Goal: Task Accomplishment & Management: Manage account settings

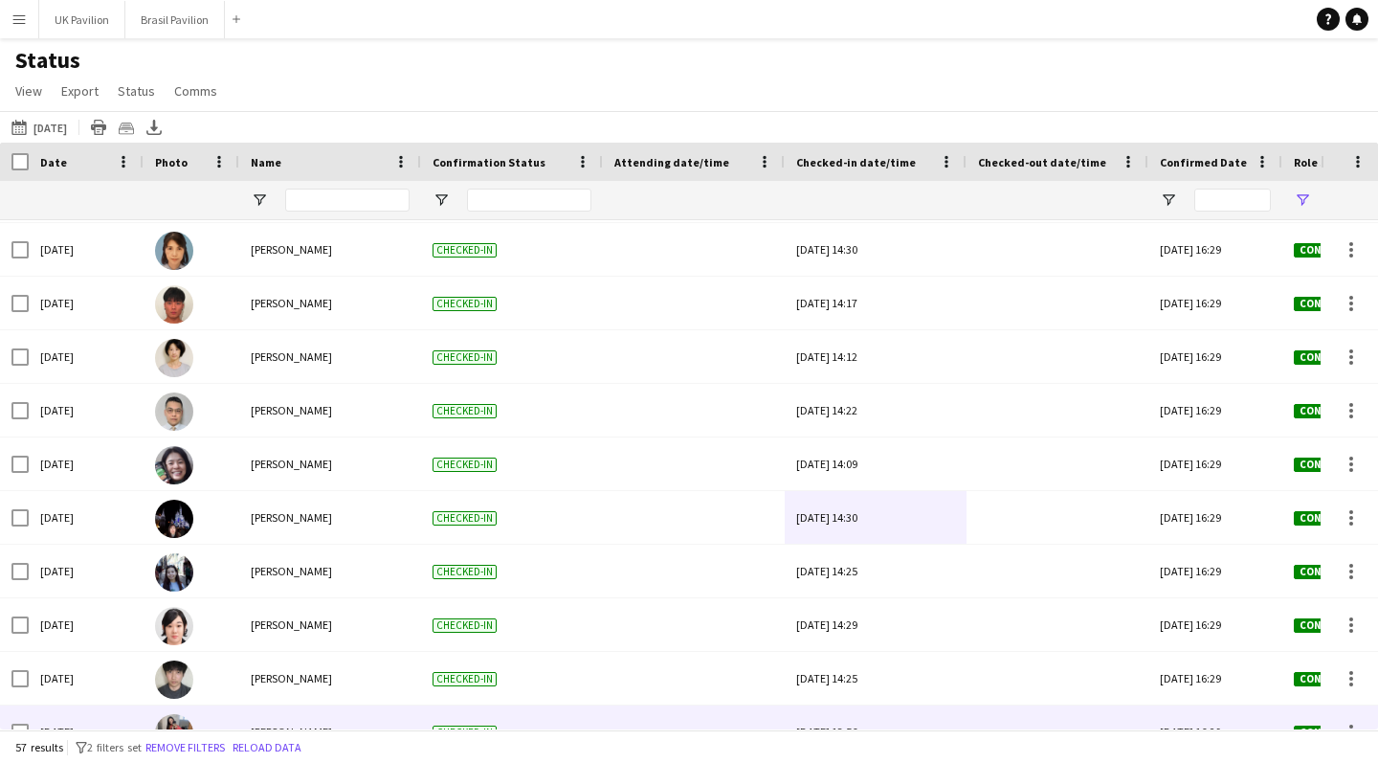
scroll to position [1864, 0]
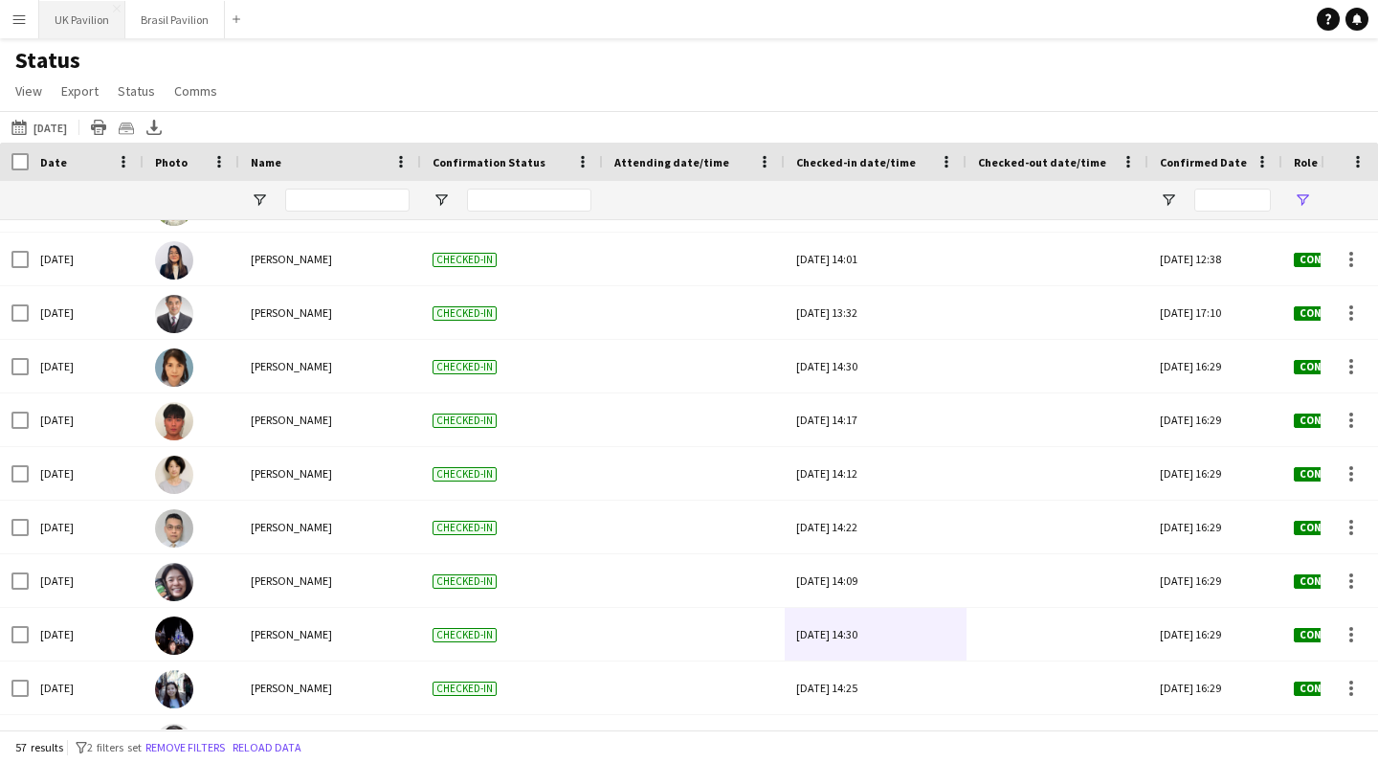
click at [77, 23] on button "UK Pavilion Close" at bounding box center [82, 19] width 86 height 37
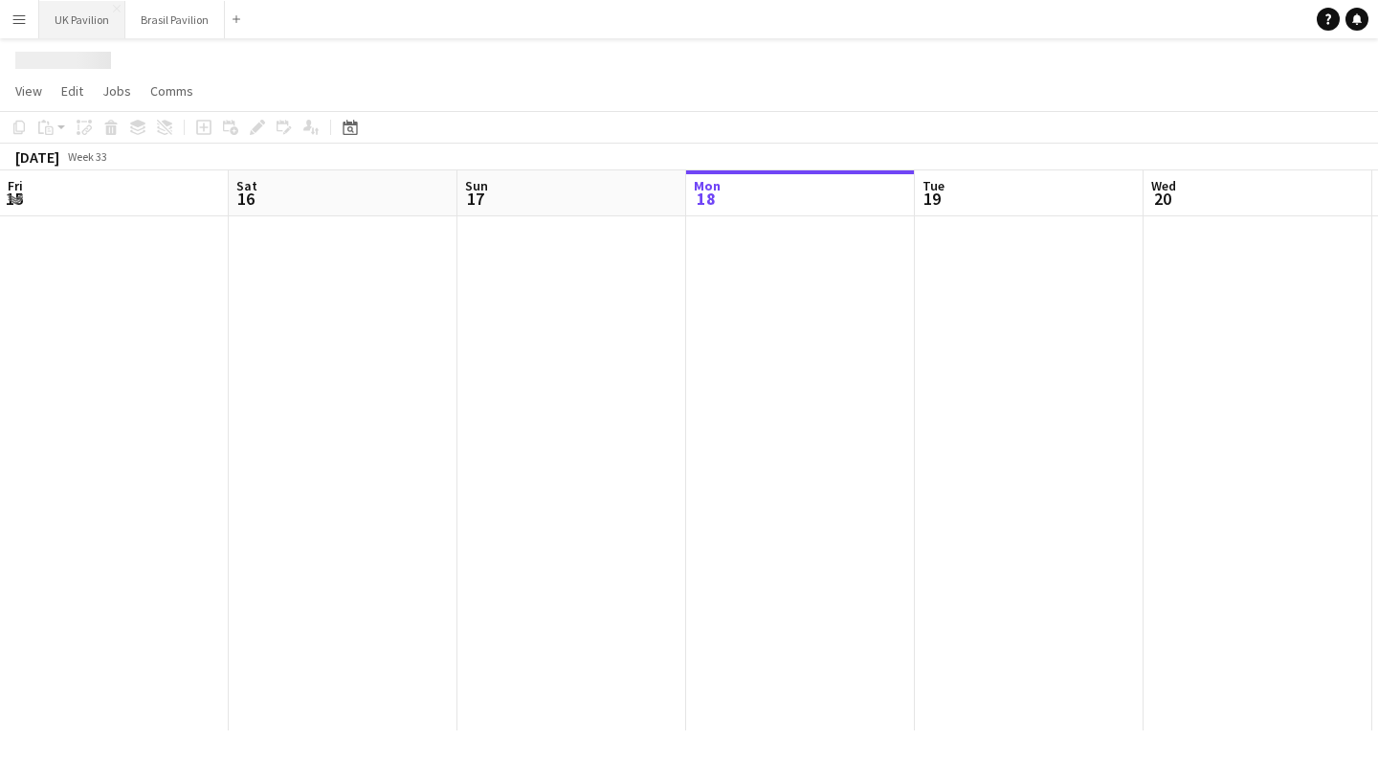
scroll to position [0, 458]
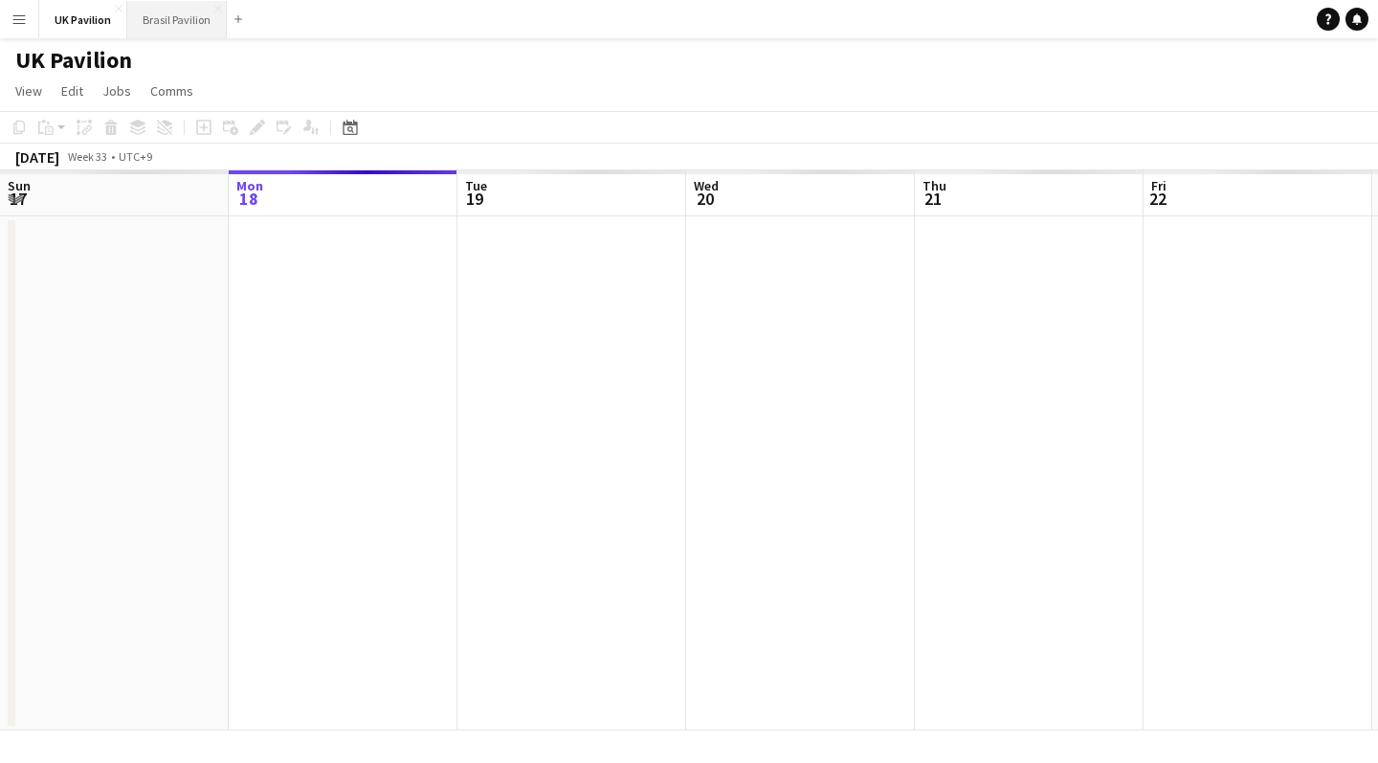
click at [168, 24] on button "Brasil Pavilion Close" at bounding box center [177, 19] width 100 height 37
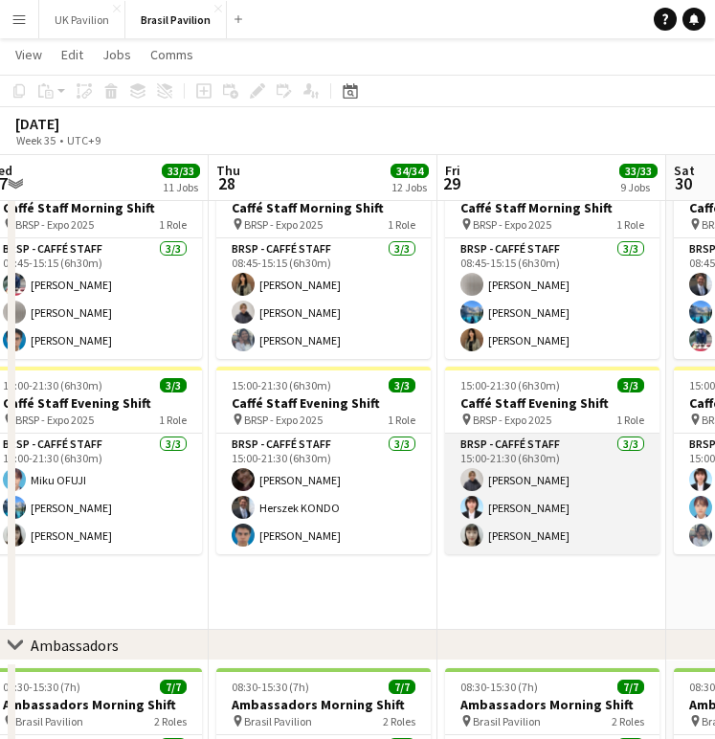
click at [534, 523] on app-card-role "BRSP - Caffé Staff [DATE] 15:00-21:30 (6h30m) Sayaka [PERSON_NAME] [PERSON_NAME…" at bounding box center [552, 494] width 214 height 121
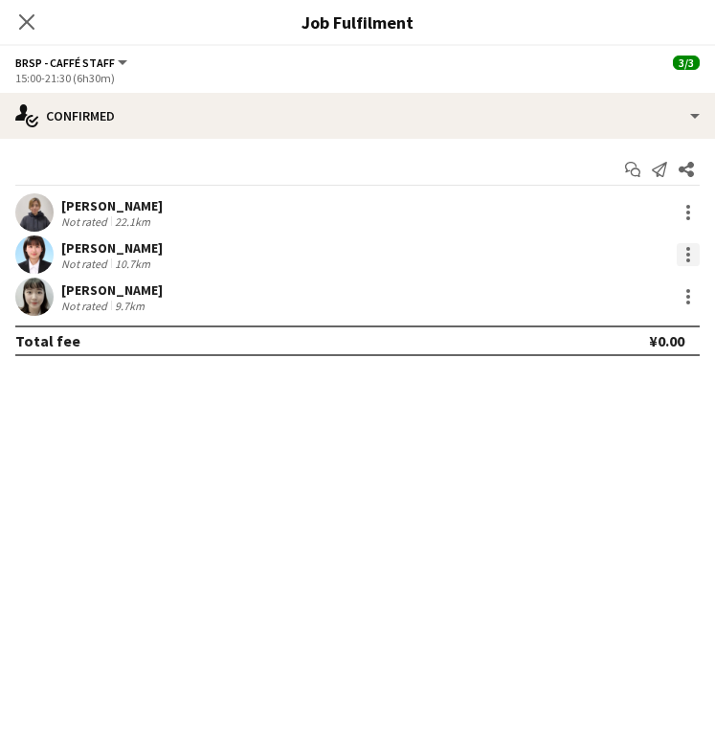
click at [689, 251] on div at bounding box center [688, 249] width 4 height 4
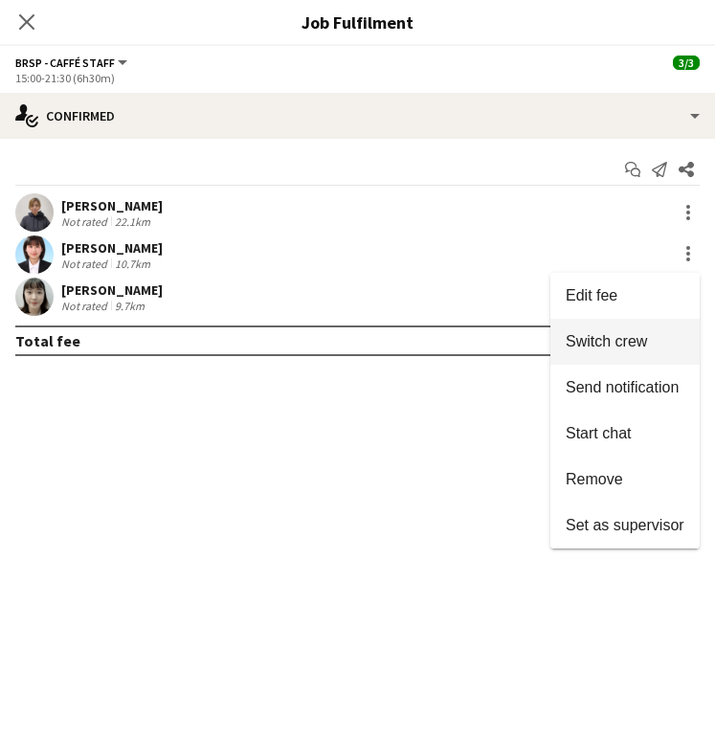
click at [605, 336] on span "Switch crew" at bounding box center [606, 341] width 81 height 16
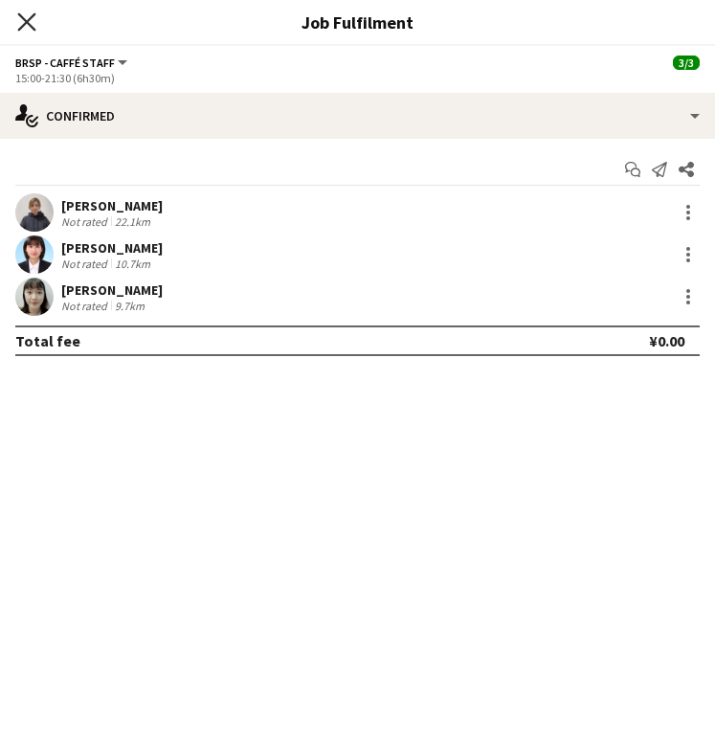
click at [25, 20] on icon at bounding box center [26, 21] width 18 height 18
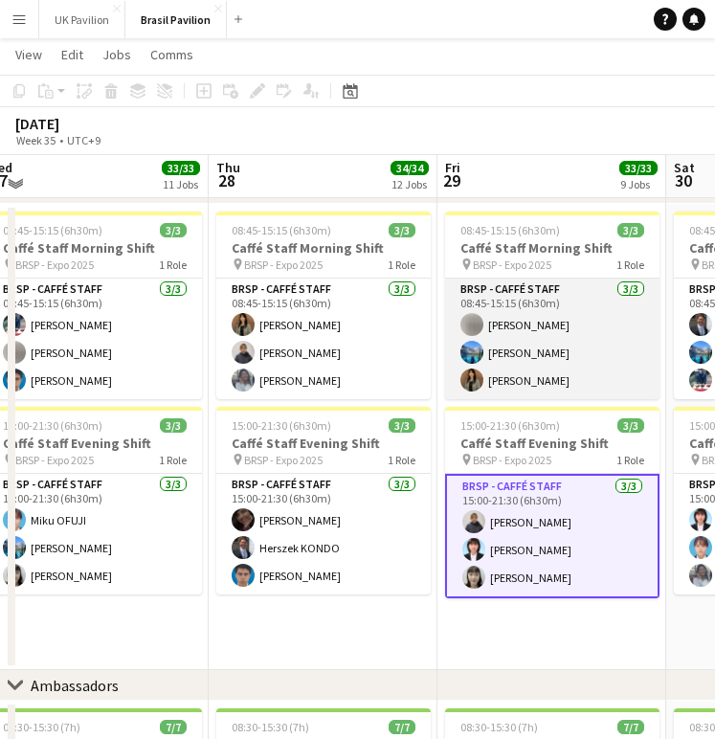
click at [528, 380] on app-card-role "BRSP - Caffé Staff [DATE] 08:45-15:15 (6h30m) [PERSON_NAME] [PERSON_NAME] [PERS…" at bounding box center [552, 339] width 214 height 121
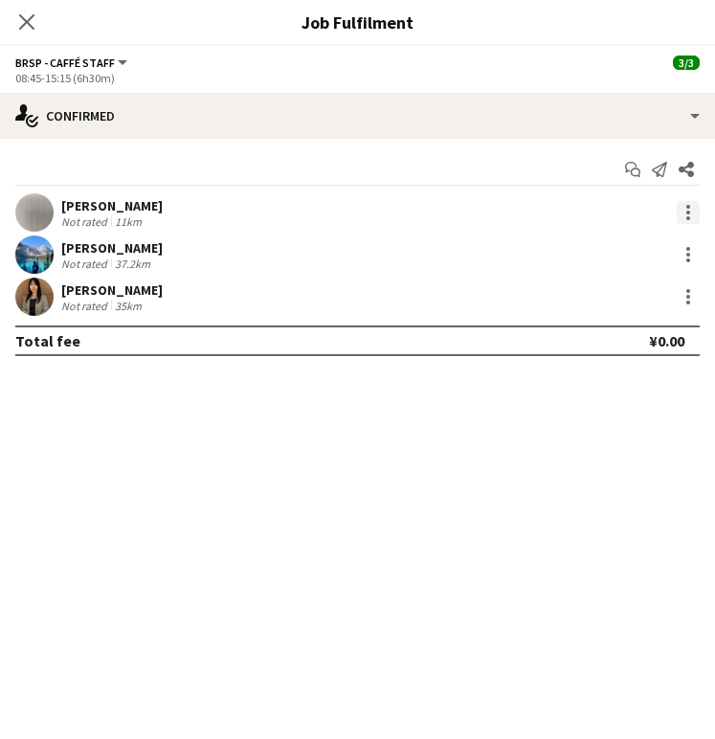
click at [681, 215] on div at bounding box center [688, 212] width 23 height 23
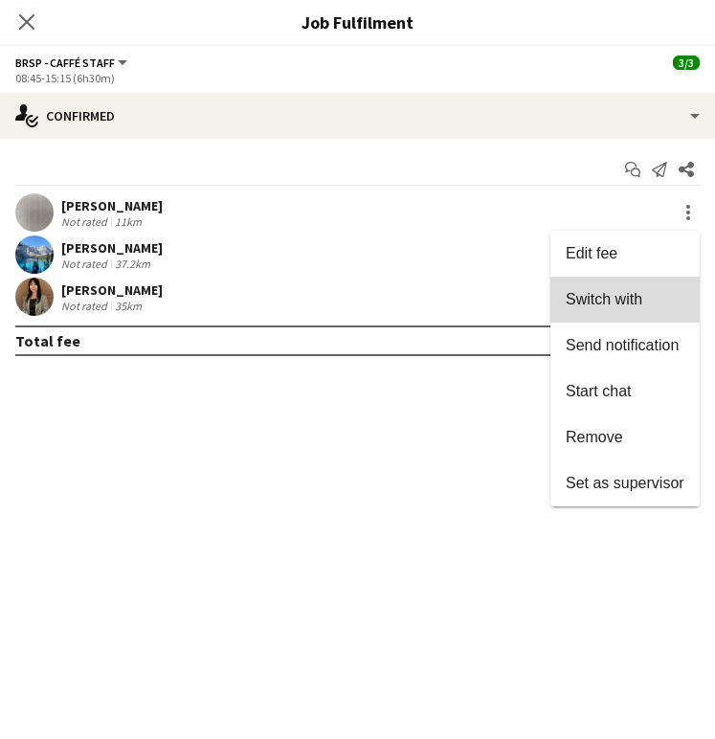
click at [593, 302] on span "Switch with" at bounding box center [604, 299] width 77 height 16
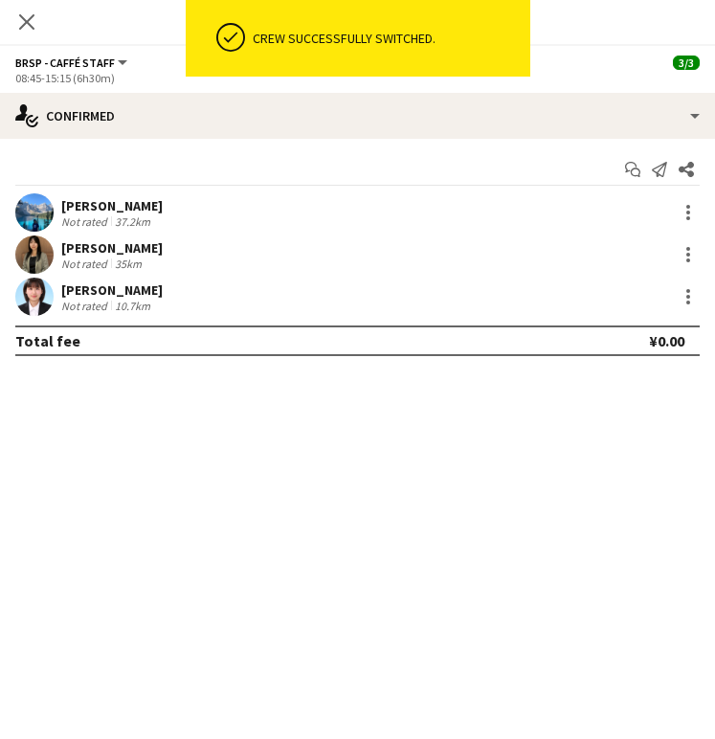
scroll to position [1842, 0]
click at [28, 13] on icon "Close pop-in" at bounding box center [26, 21] width 18 height 18
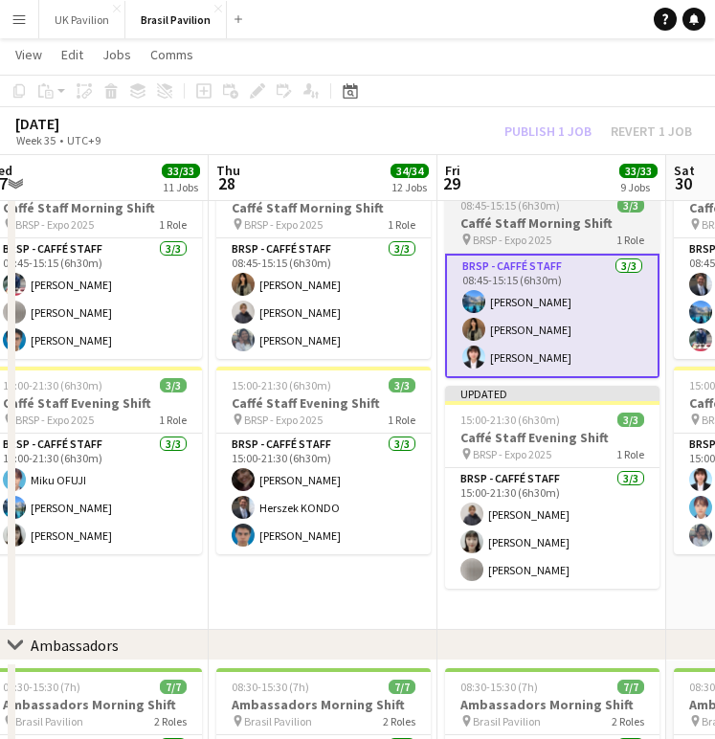
click at [486, 231] on h3 "Caffé Staff Morning Shift" at bounding box center [552, 222] width 214 height 17
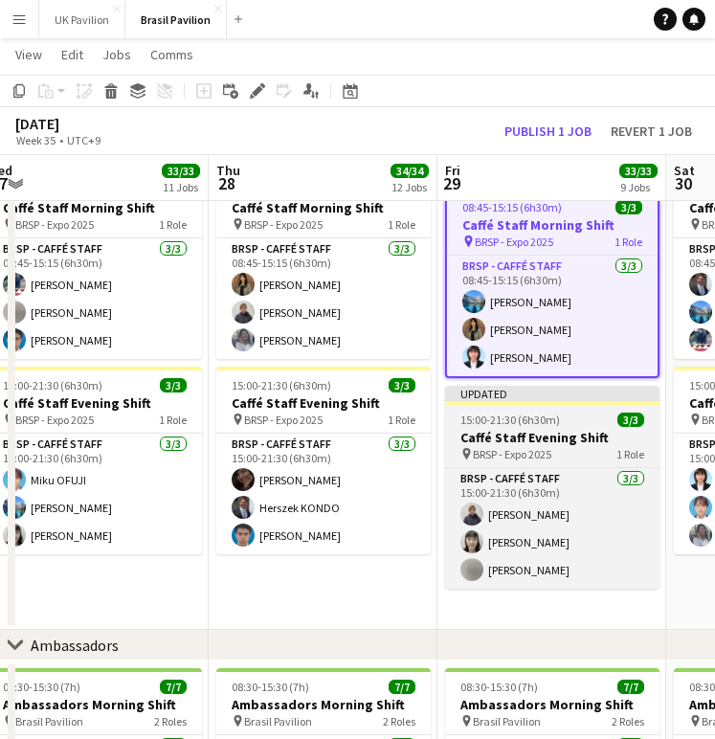
click at [512, 446] on h3 "Caffé Staff Evening Shift" at bounding box center [552, 437] width 214 height 17
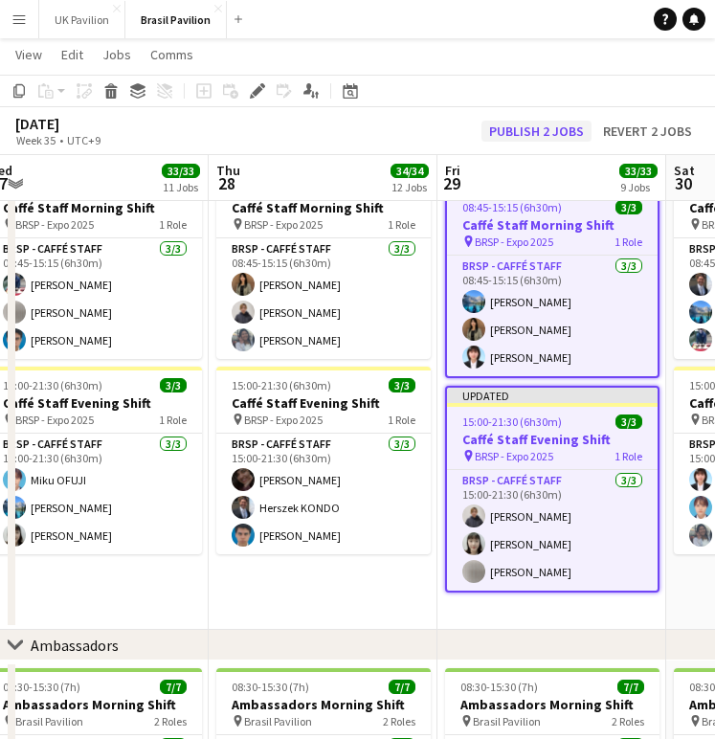
click at [518, 124] on button "Publish 2 jobs" at bounding box center [536, 131] width 110 height 21
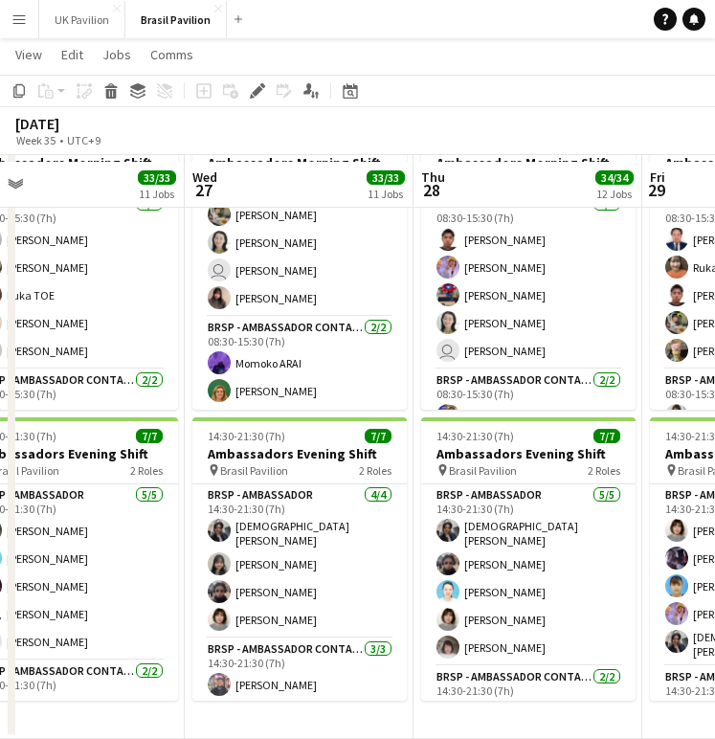
scroll to position [2389, 0]
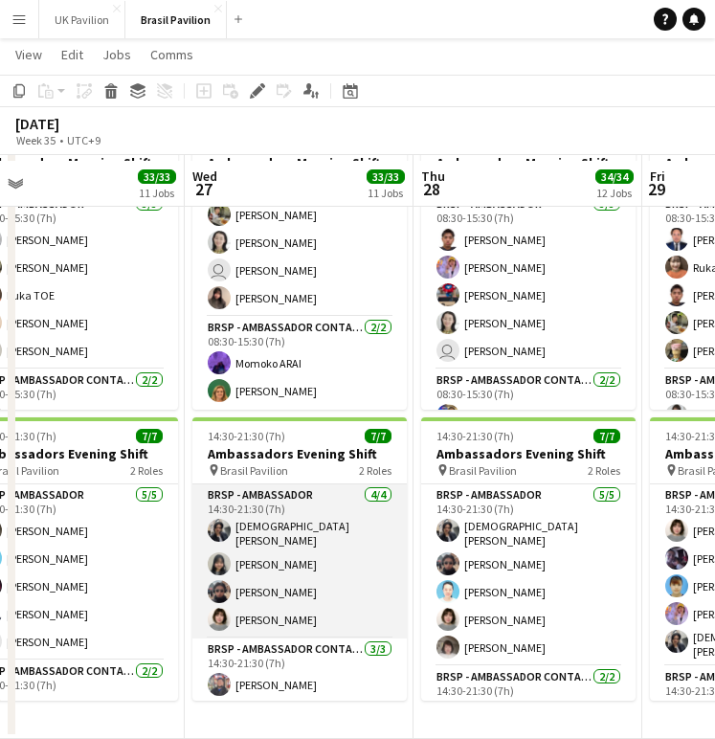
click at [270, 555] on app-card-role "BRSP - Ambassador [DATE] 14:30-21:30 (7h) [PERSON_NAME] [PERSON_NAME] Kaito UME…" at bounding box center [299, 561] width 214 height 154
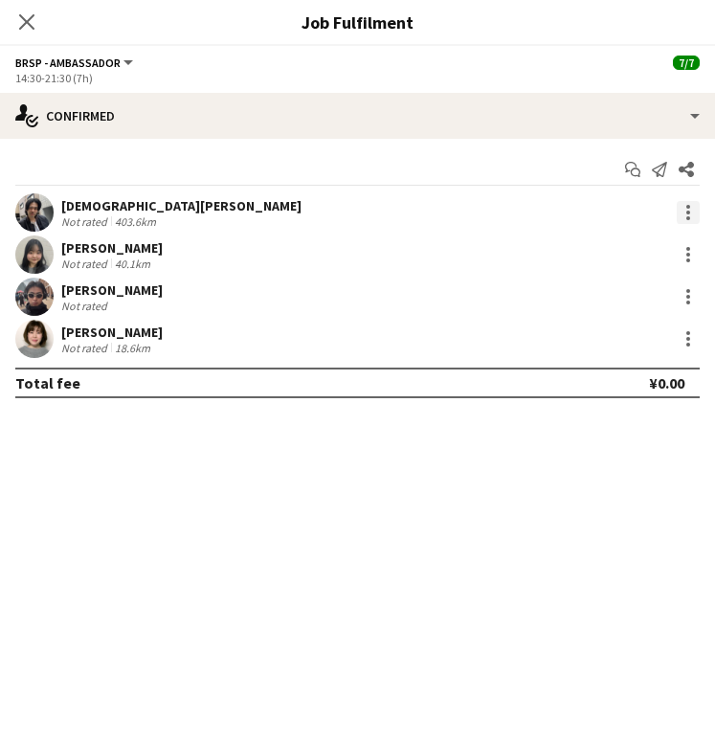
click at [688, 214] on div at bounding box center [688, 213] width 4 height 4
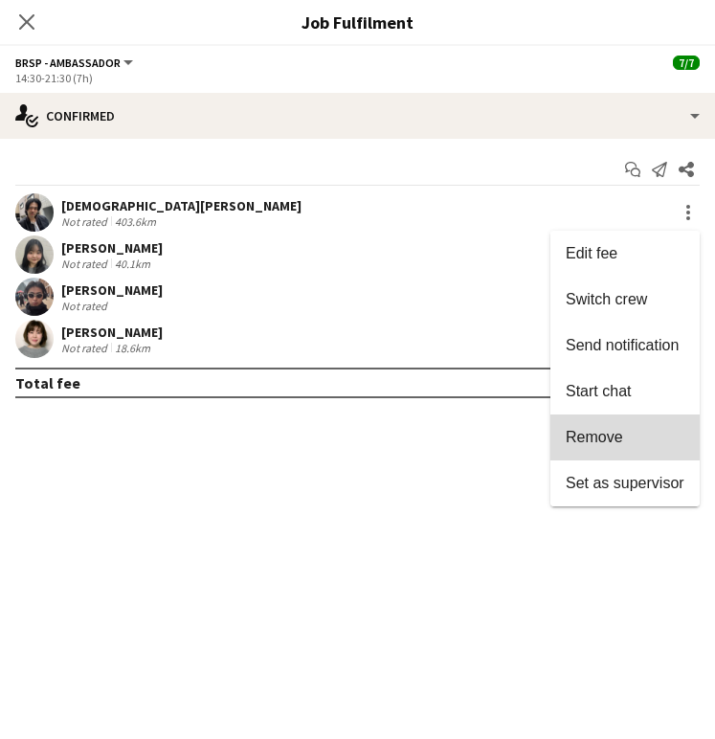
click at [603, 445] on span "Remove" at bounding box center [594, 437] width 57 height 16
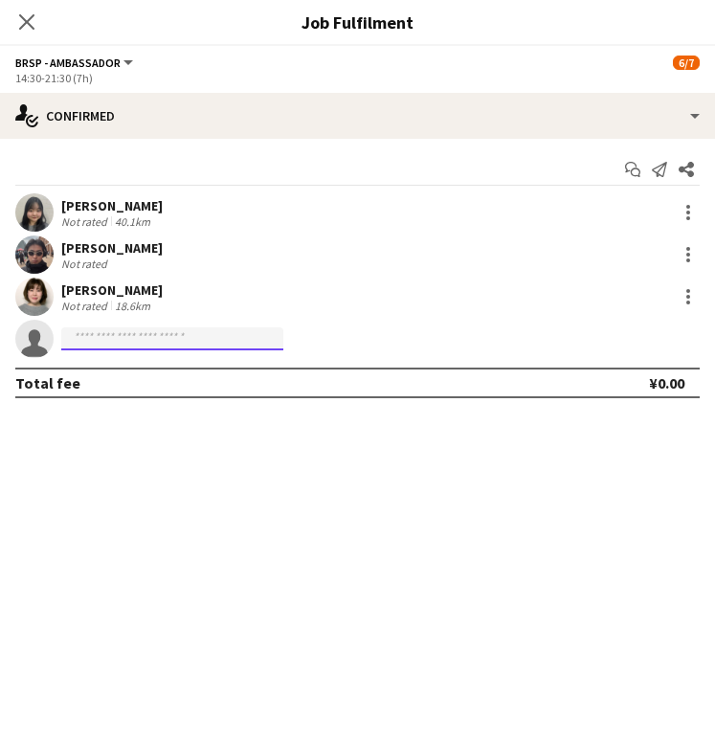
click at [186, 339] on input at bounding box center [172, 338] width 222 height 23
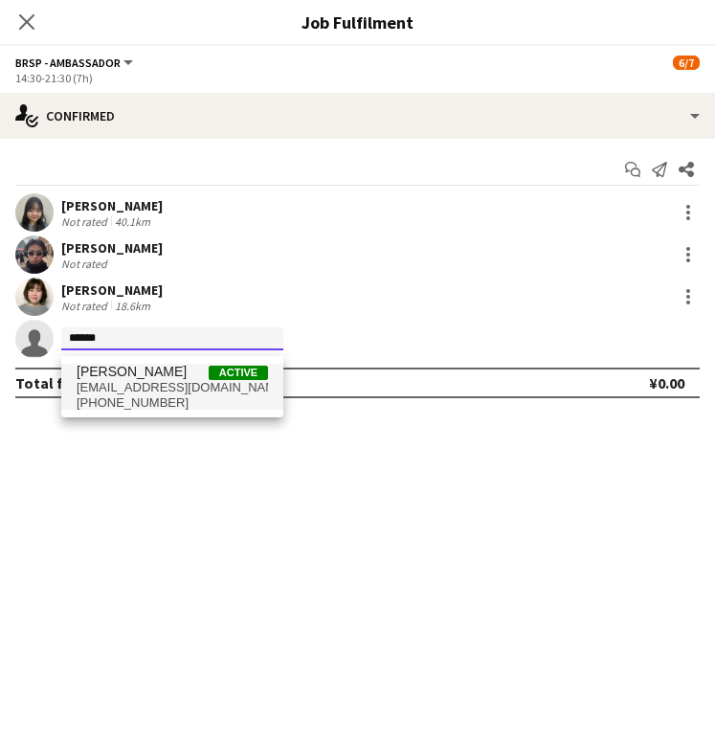
type input "******"
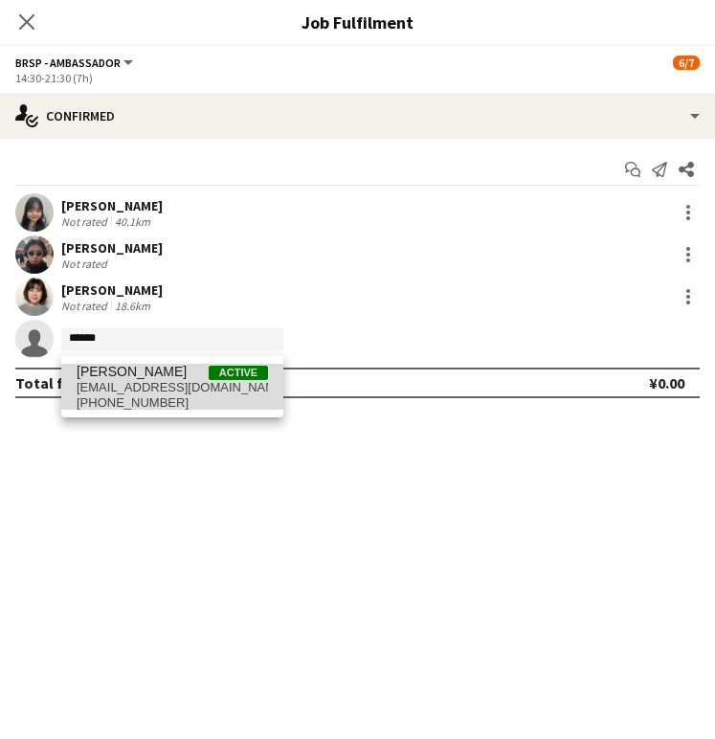
click at [152, 395] on span "[EMAIL_ADDRESS][DOMAIN_NAME]" at bounding box center [172, 387] width 191 height 15
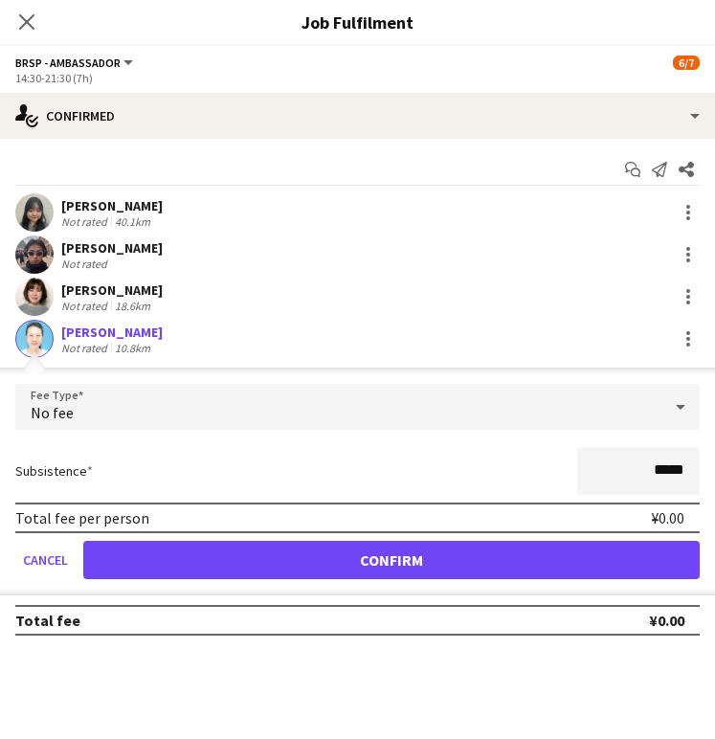
click at [357, 571] on button "Confirm" at bounding box center [391, 560] width 616 height 38
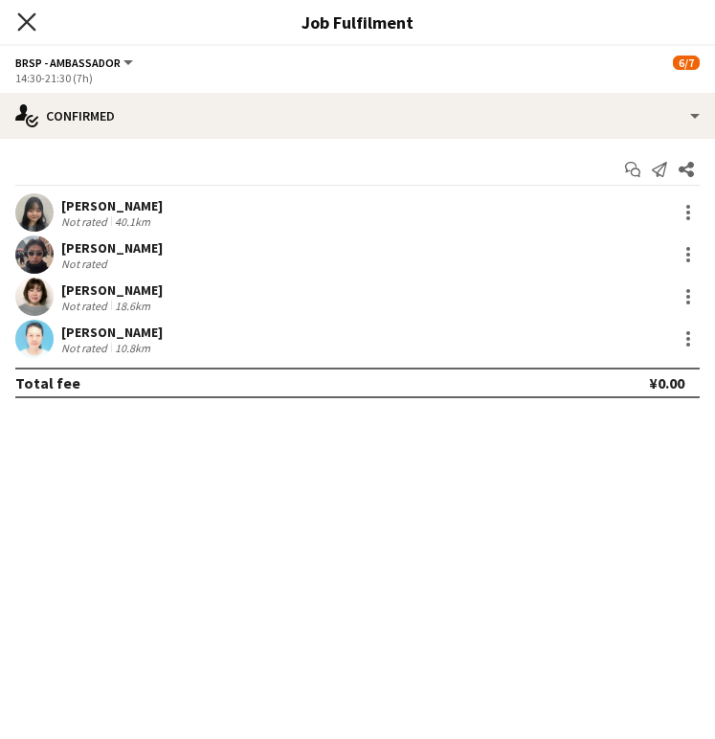
click at [22, 23] on icon "Close pop-in" at bounding box center [26, 21] width 18 height 18
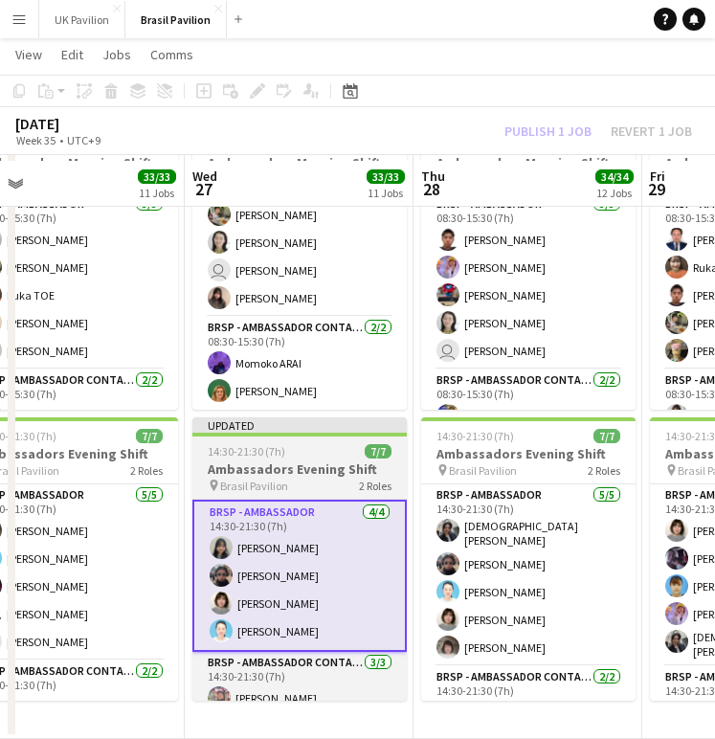
click at [262, 466] on h3 "Ambassadors Evening Shift" at bounding box center [299, 468] width 214 height 17
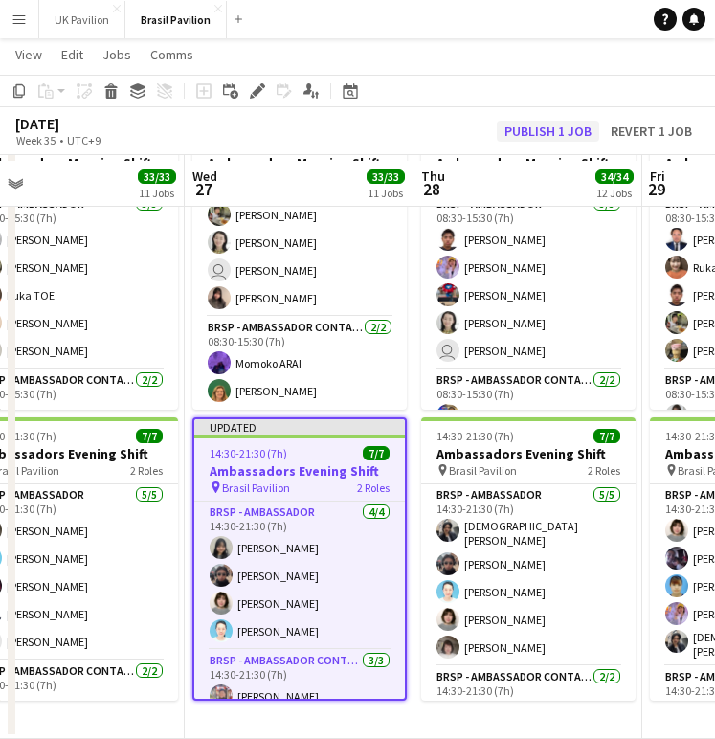
click at [508, 130] on button "Publish 1 job" at bounding box center [548, 131] width 102 height 21
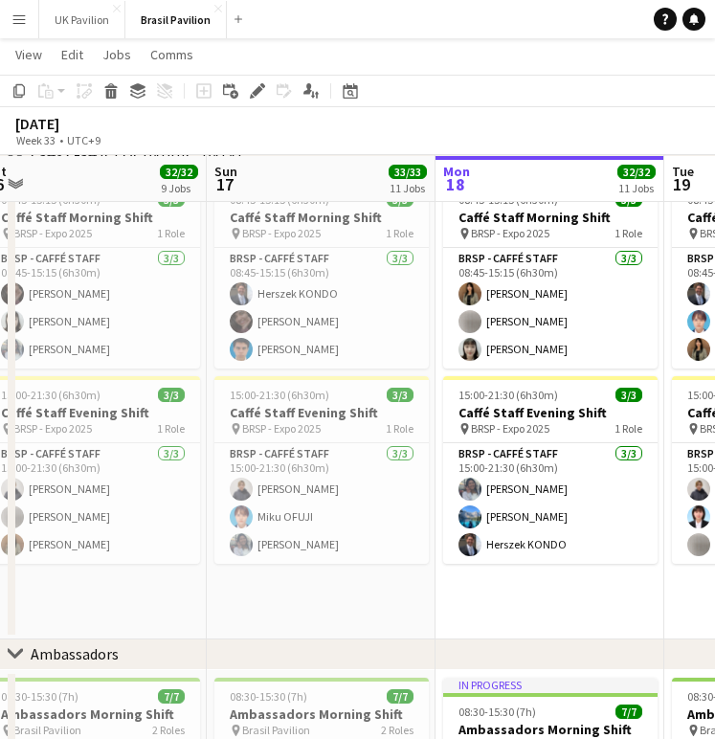
scroll to position [1937, 0]
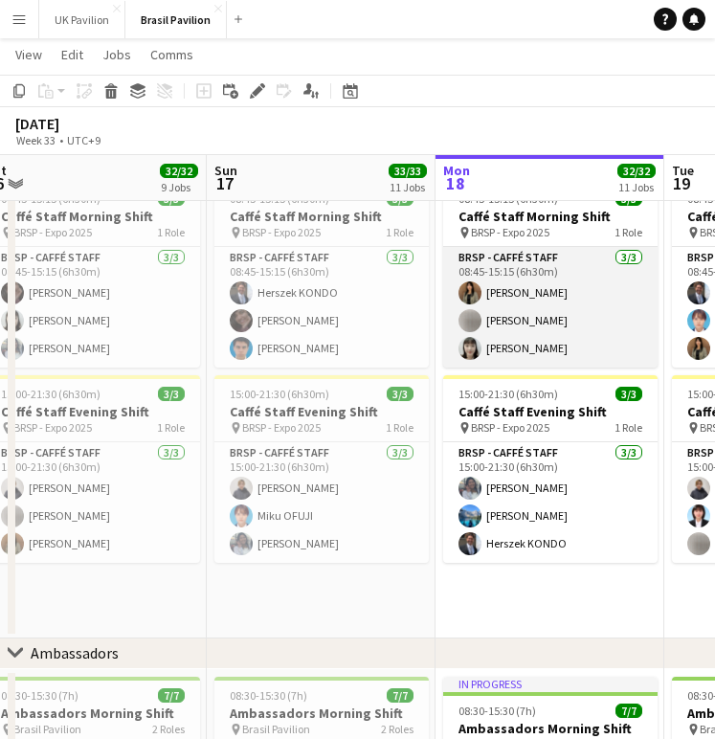
click at [511, 359] on app-card-role "BRSP - Caffé Staff [DATE] 08:45-15:15 (6h30m) [PERSON_NAME] [PERSON_NAME] [PERS…" at bounding box center [550, 307] width 214 height 121
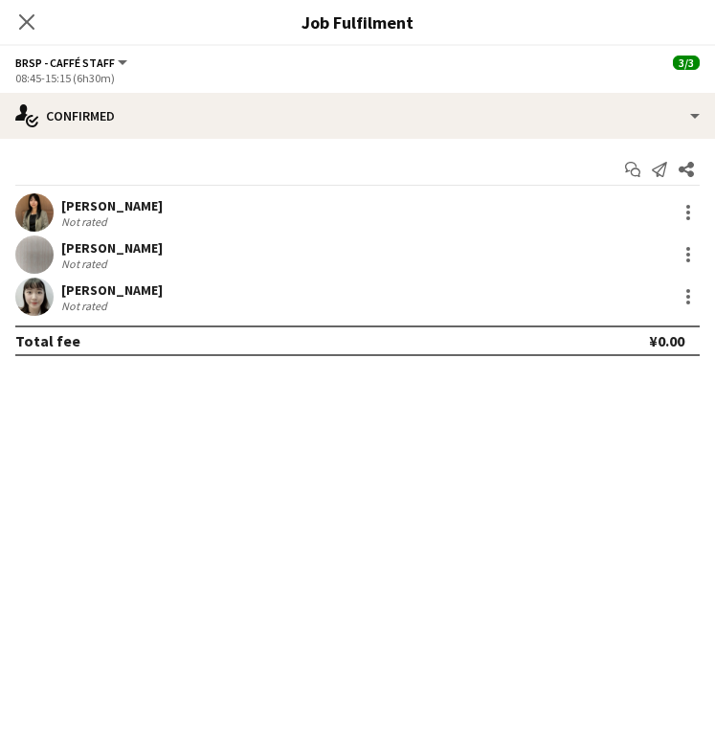
scroll to position [0, 938]
click at [689, 299] on div at bounding box center [688, 297] width 4 height 4
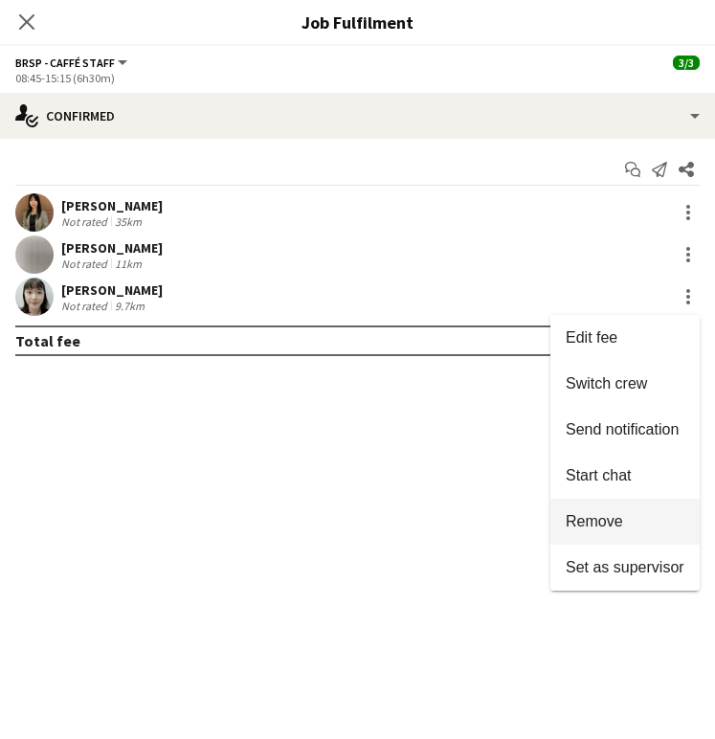
click at [593, 516] on span "Remove" at bounding box center [594, 521] width 57 height 16
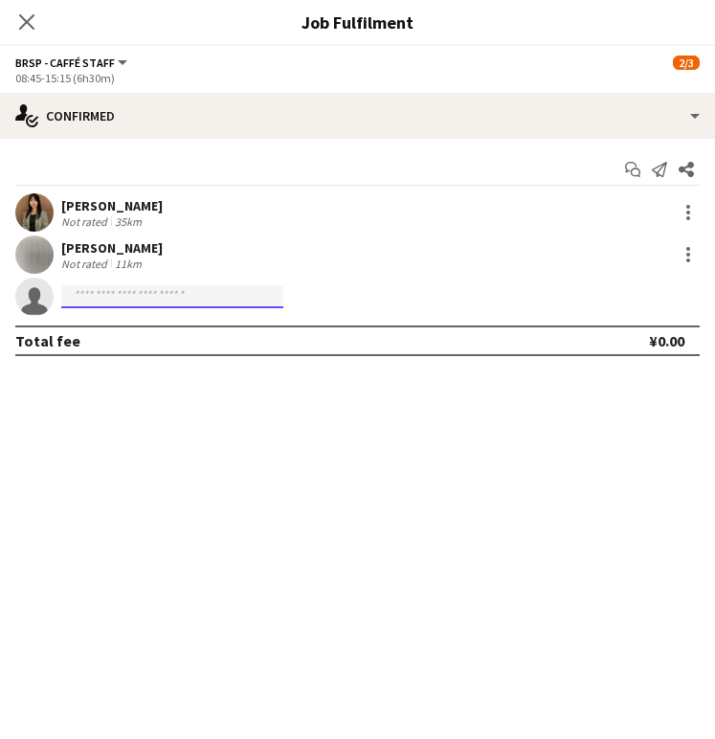
click at [90, 304] on input at bounding box center [172, 296] width 222 height 23
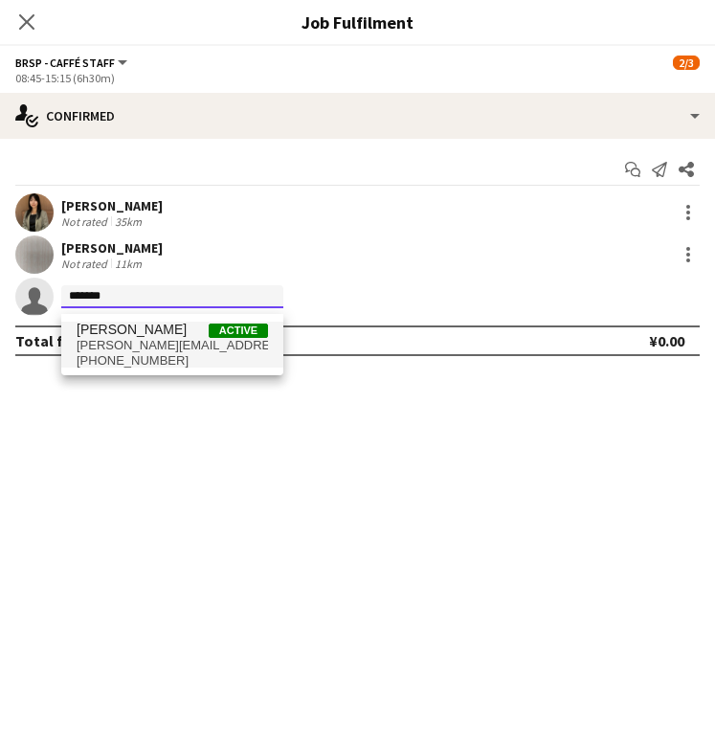
type input "*******"
click at [108, 353] on span "[PERSON_NAME][EMAIL_ADDRESS][DOMAIN_NAME]" at bounding box center [172, 345] width 191 height 15
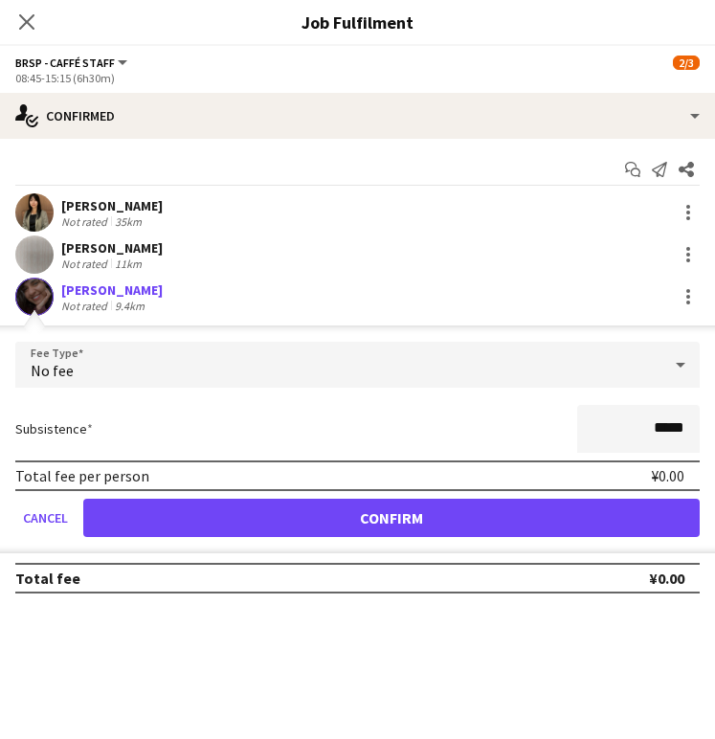
click at [413, 535] on button "Confirm" at bounding box center [391, 518] width 616 height 38
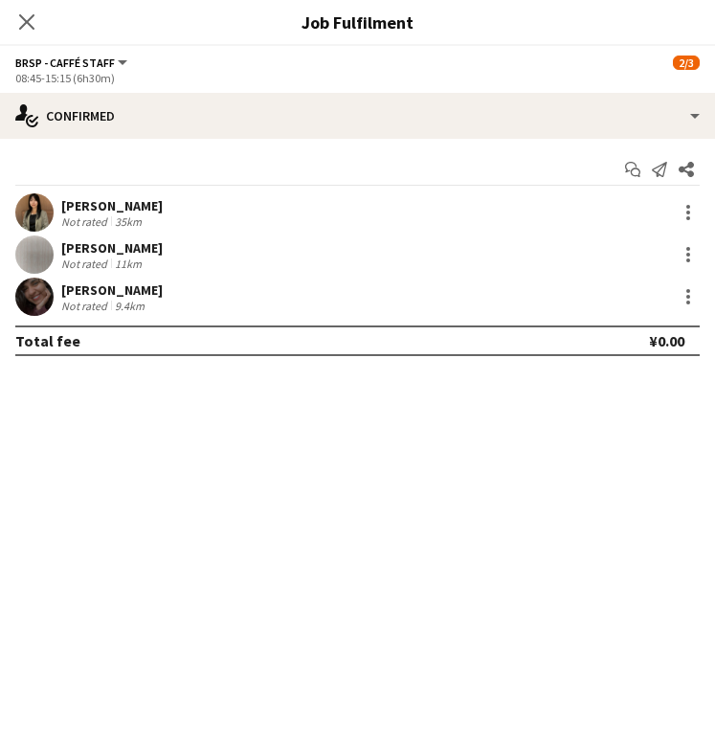
click at [20, 22] on icon "Close pop-in" at bounding box center [26, 21] width 15 height 15
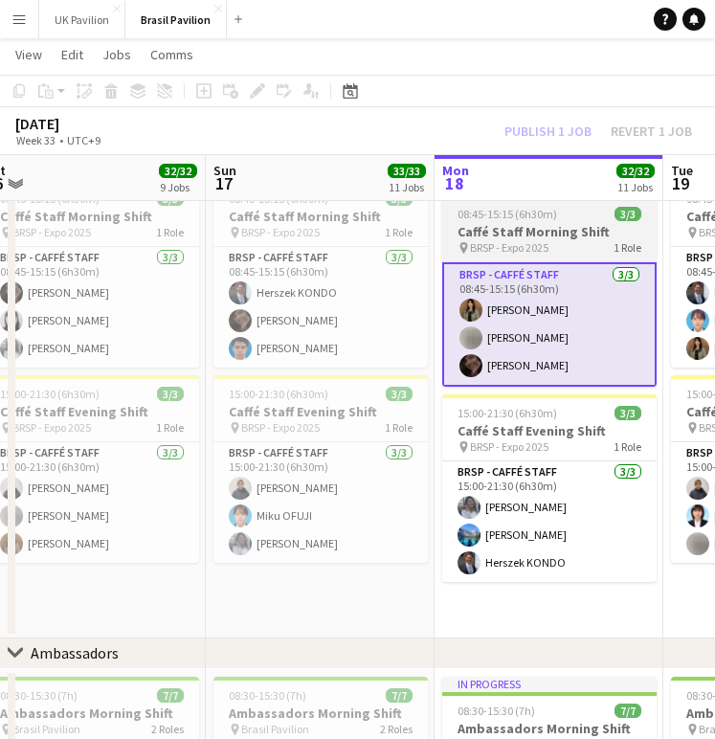
click at [493, 240] on h3 "Caffé Staff Morning Shift" at bounding box center [549, 231] width 214 height 17
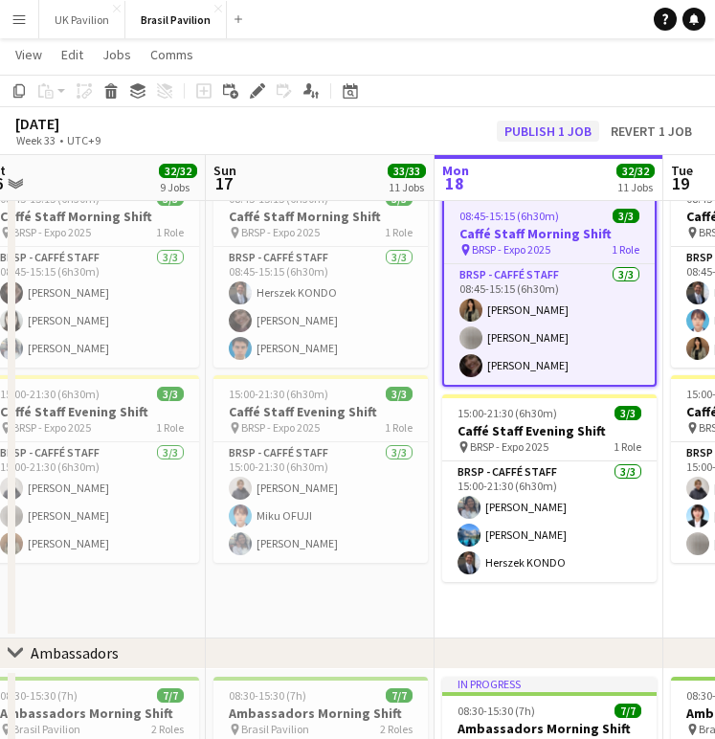
click at [511, 135] on button "Publish 1 job" at bounding box center [548, 131] width 102 height 21
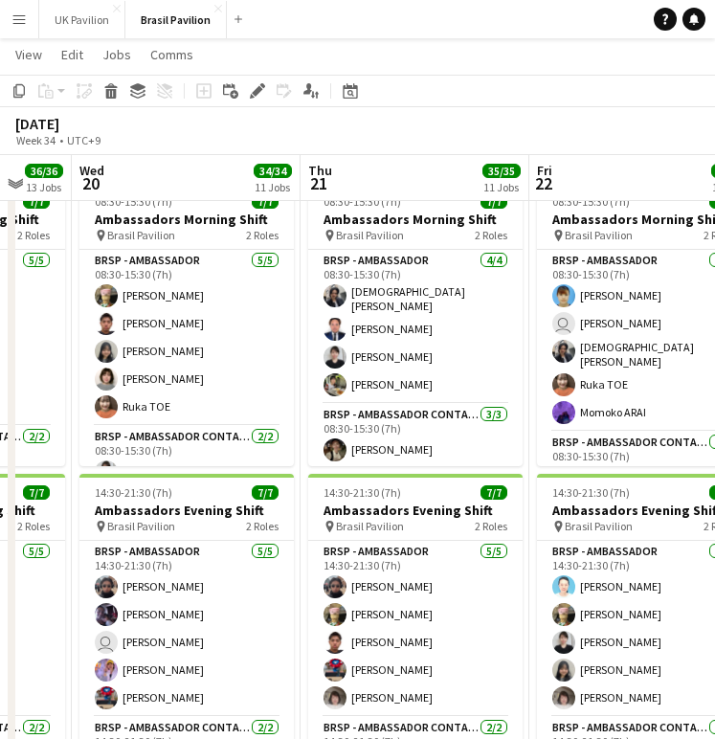
scroll to position [2431, 0]
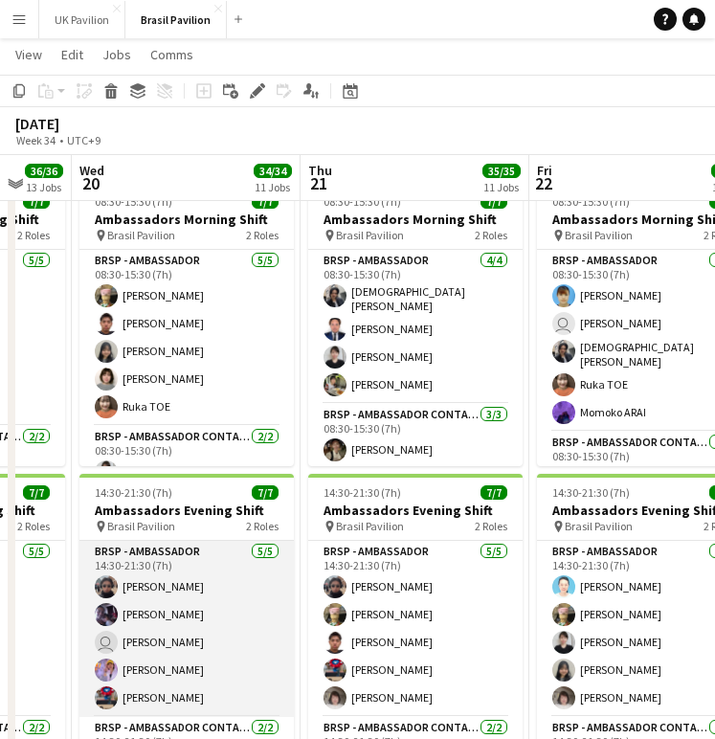
click at [173, 674] on app-card-role "BRSP - Ambassador [DATE] 14:30-21:30 (7h) [PERSON_NAME] user [PERSON_NAME] [PER…" at bounding box center [186, 629] width 214 height 176
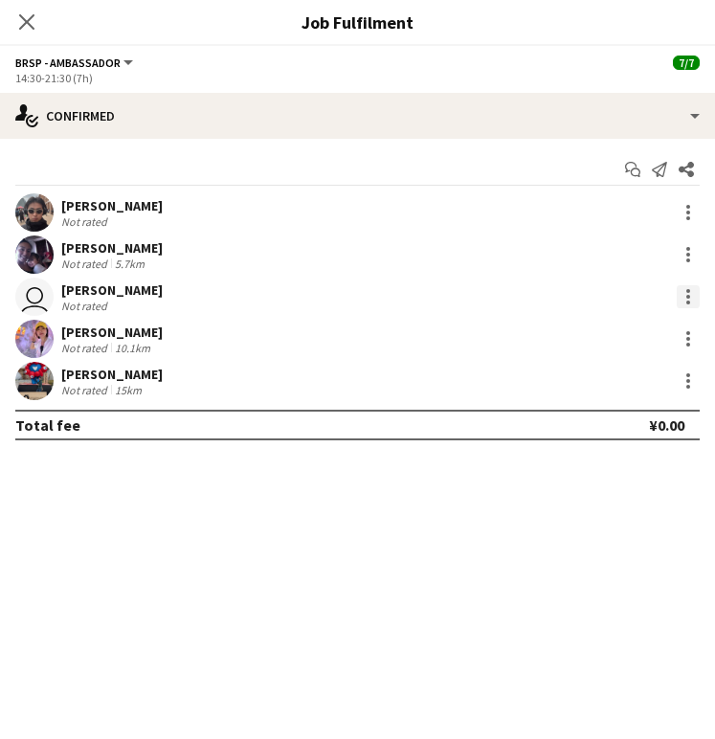
click at [684, 302] on div at bounding box center [688, 296] width 23 height 23
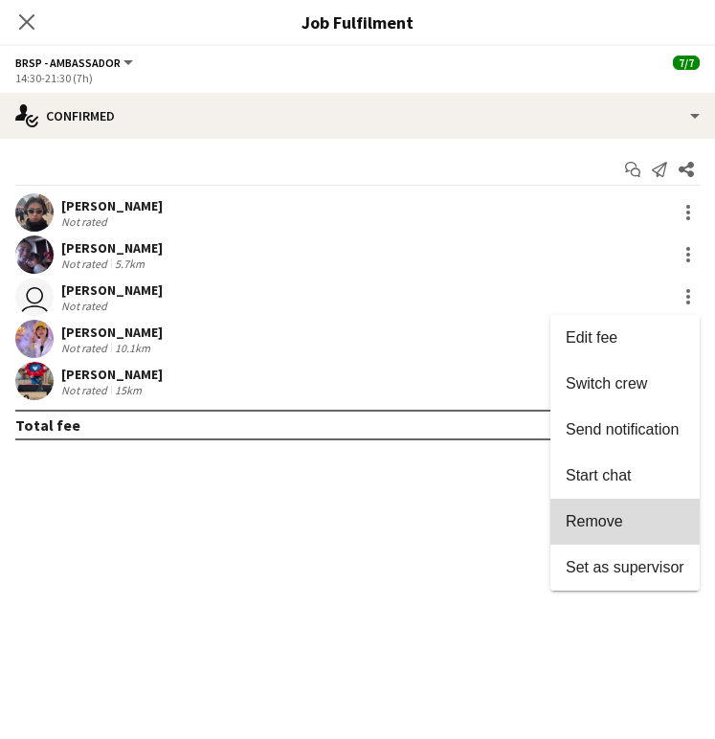
click at [600, 525] on span "Remove" at bounding box center [594, 521] width 57 height 16
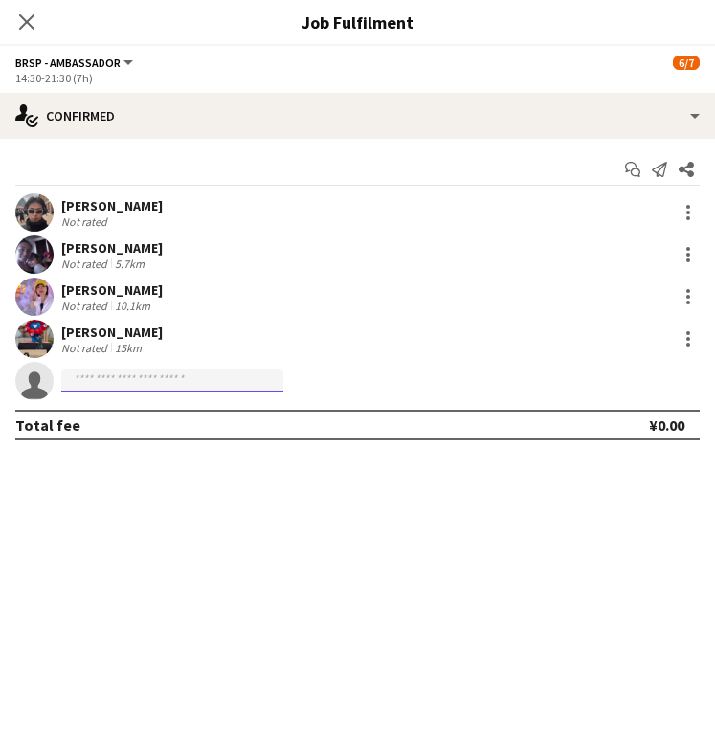
click at [151, 386] on input at bounding box center [172, 380] width 222 height 23
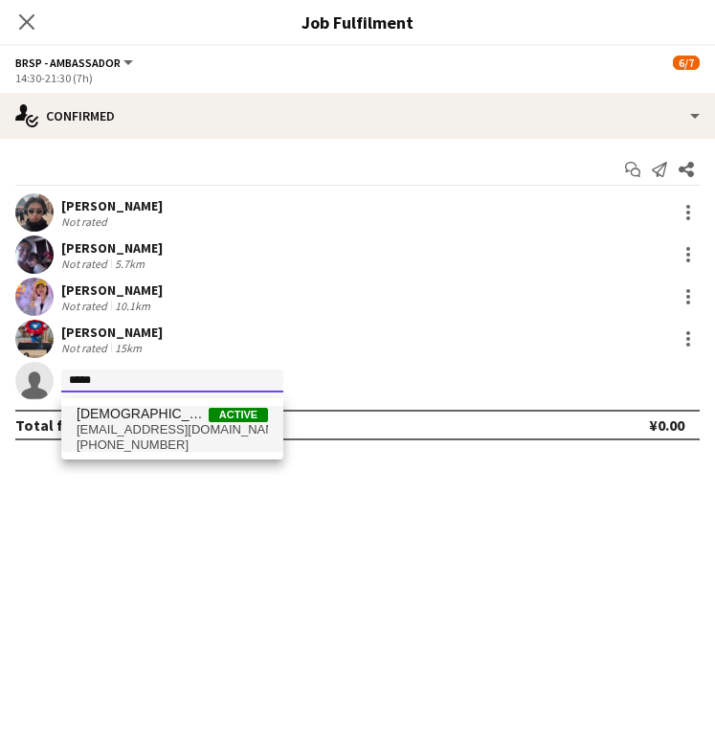
type input "*****"
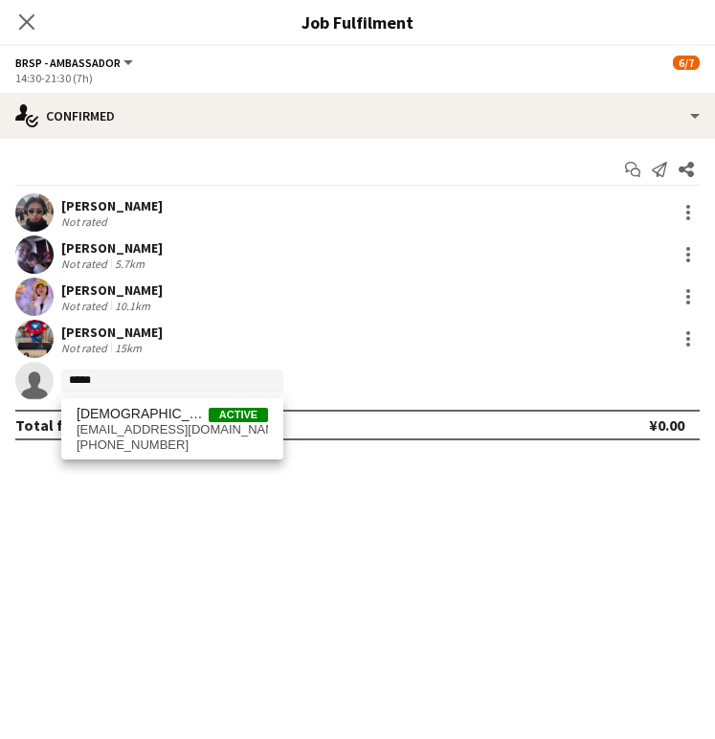
click at [168, 447] on span "[PHONE_NUMBER]" at bounding box center [172, 444] width 191 height 15
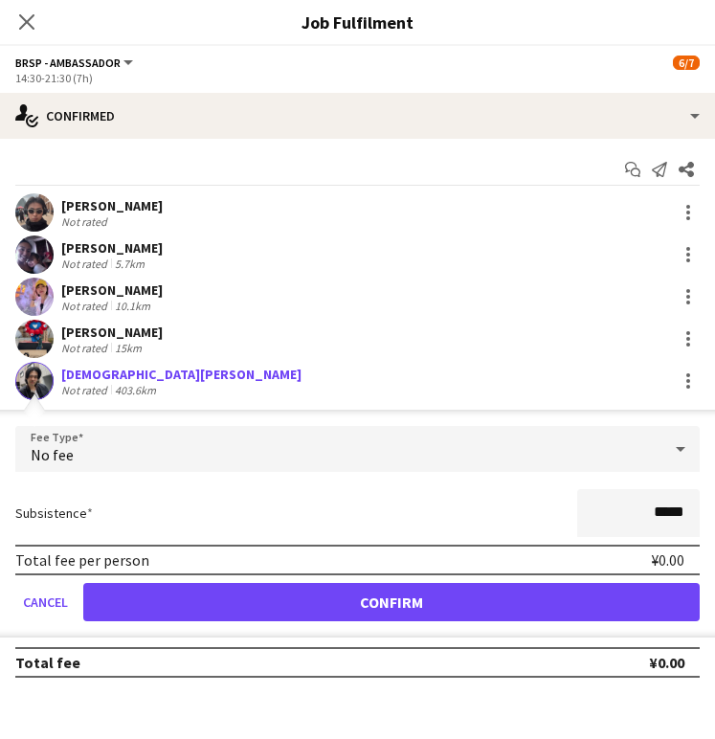
drag, startPoint x: 401, startPoint y: 621, endPoint x: 387, endPoint y: 588, distance: 36.4
click at [401, 621] on button "Confirm" at bounding box center [391, 602] width 616 height 38
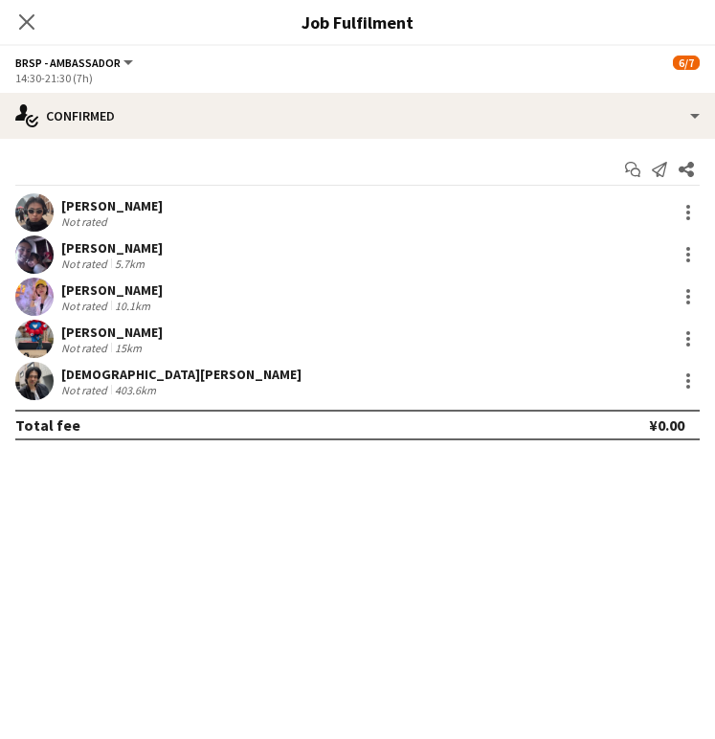
click at [21, 23] on icon "Close pop-in" at bounding box center [26, 21] width 15 height 15
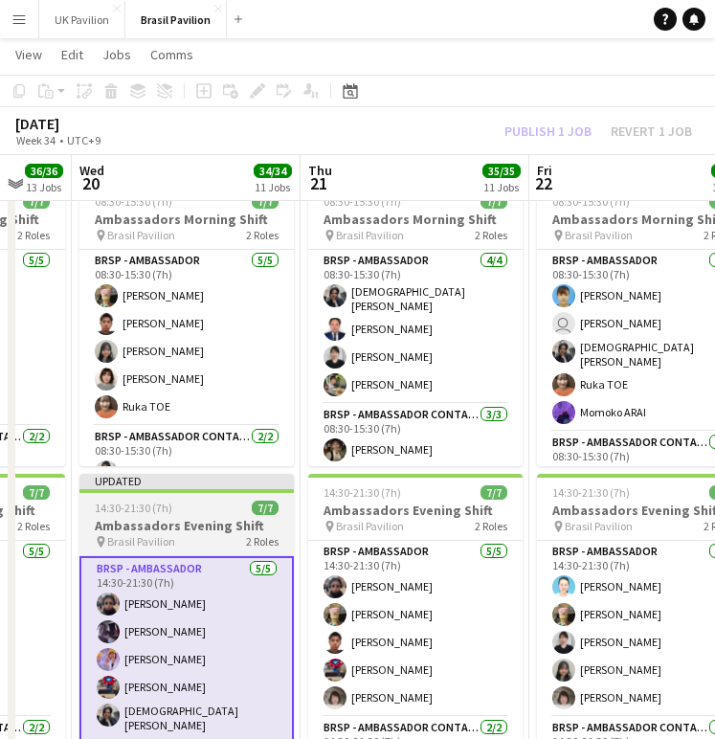
click at [180, 526] on h3 "Ambassadors Evening Shift" at bounding box center [186, 525] width 214 height 17
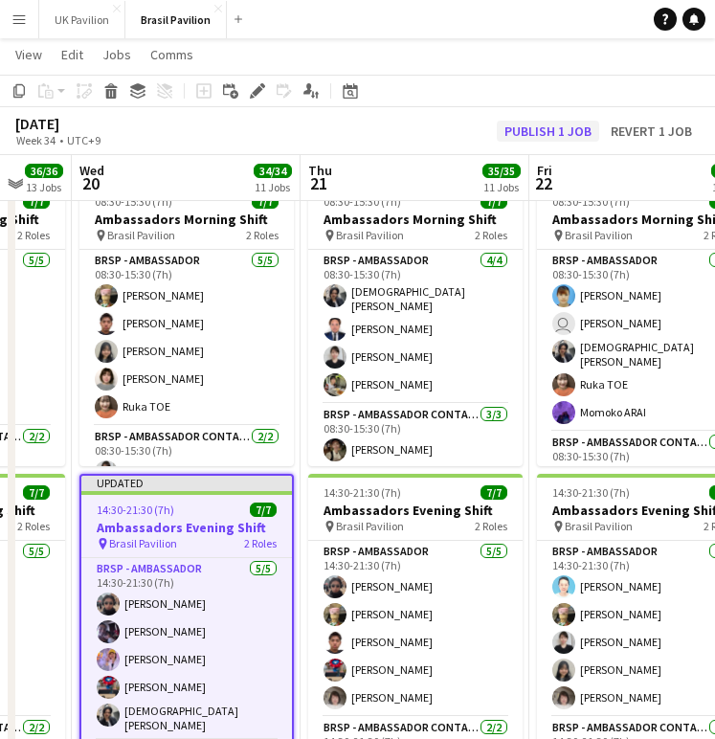
click at [511, 124] on button "Publish 1 job" at bounding box center [548, 131] width 102 height 21
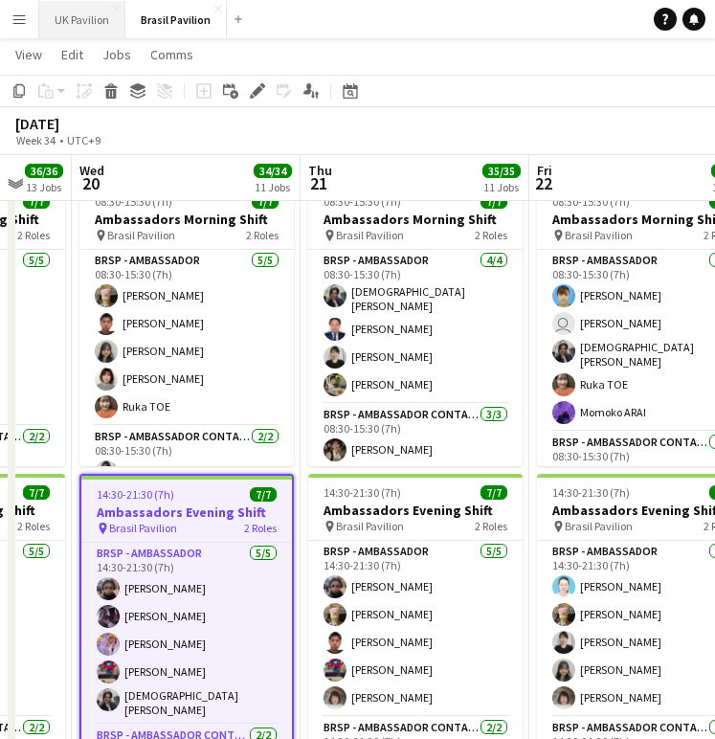
click at [86, 28] on button "UK Pavilion Close" at bounding box center [82, 19] width 86 height 37
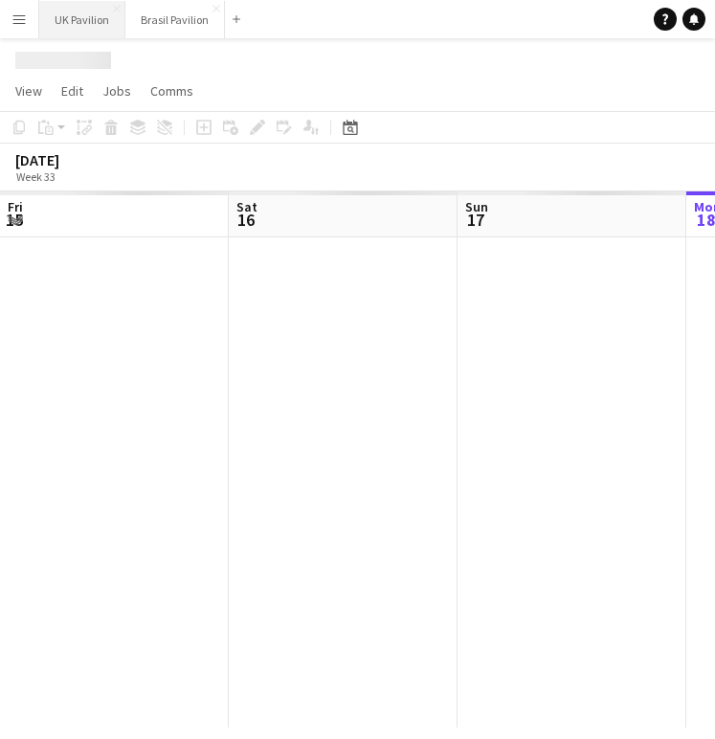
scroll to position [0, 458]
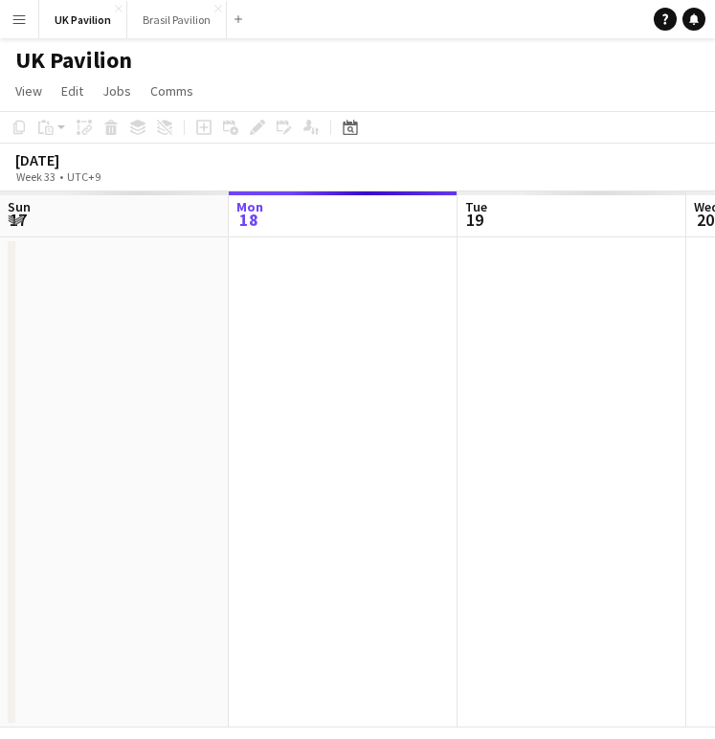
click at [14, 17] on app-icon "Menu" at bounding box center [18, 18] width 15 height 15
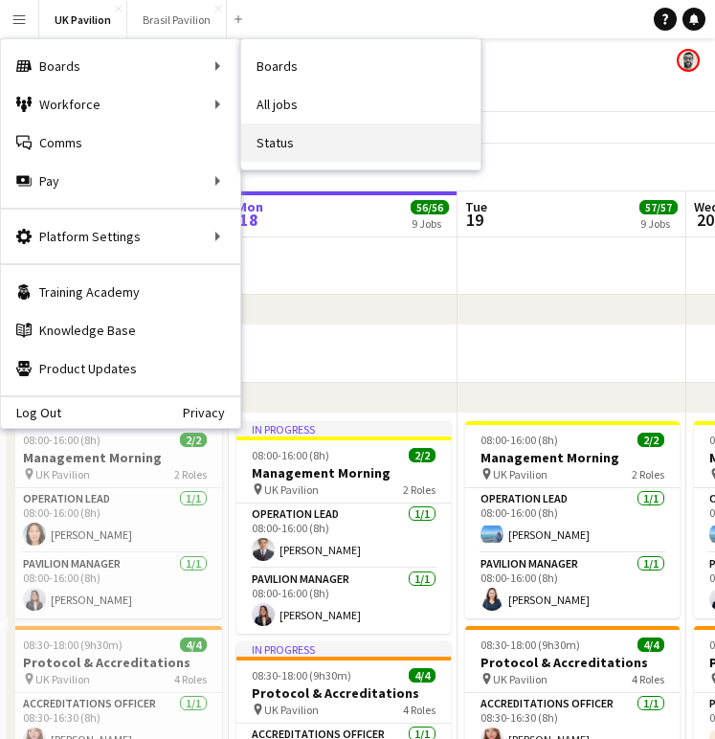
click at [343, 147] on link "Status" at bounding box center [360, 142] width 239 height 38
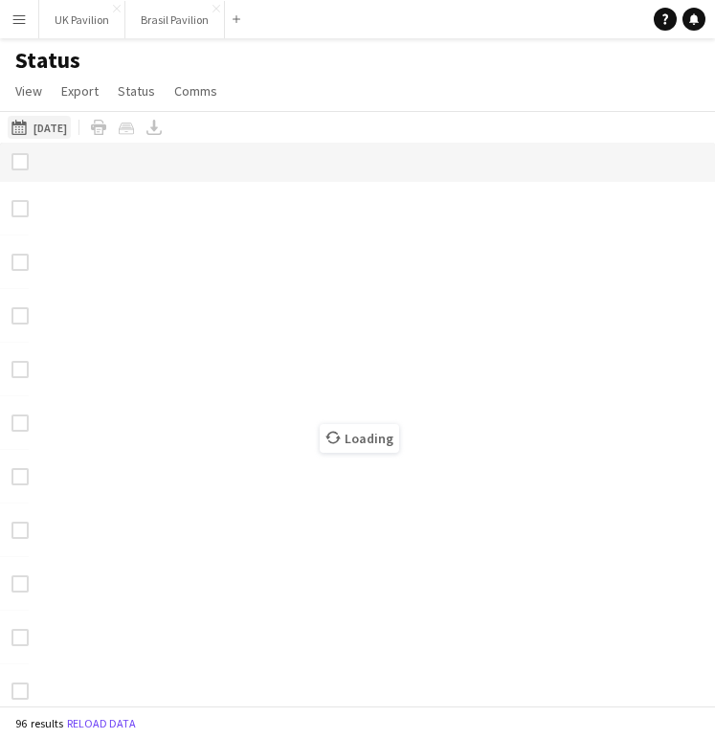
click at [71, 139] on button "[DATE] [DATE]" at bounding box center [39, 127] width 63 height 23
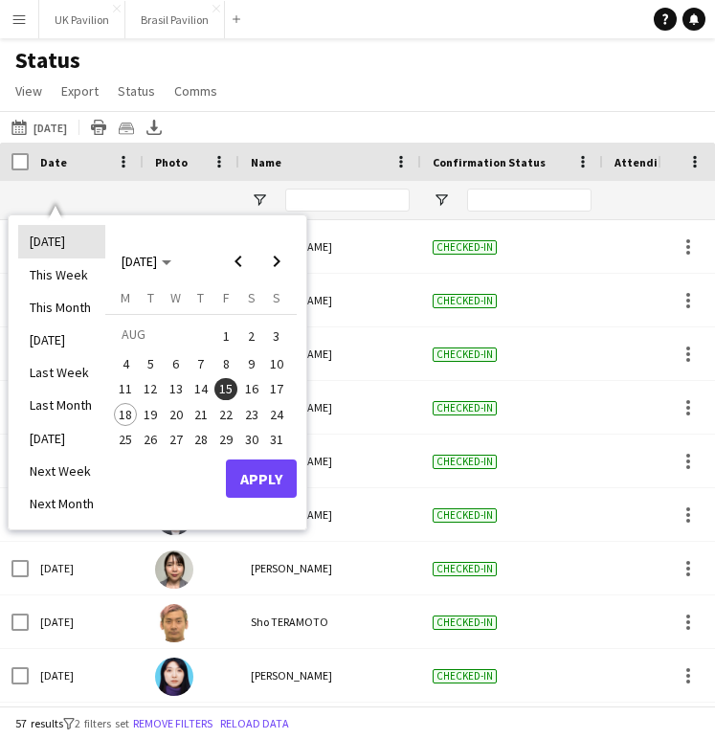
click at [61, 252] on li "[DATE]" at bounding box center [61, 241] width 87 height 33
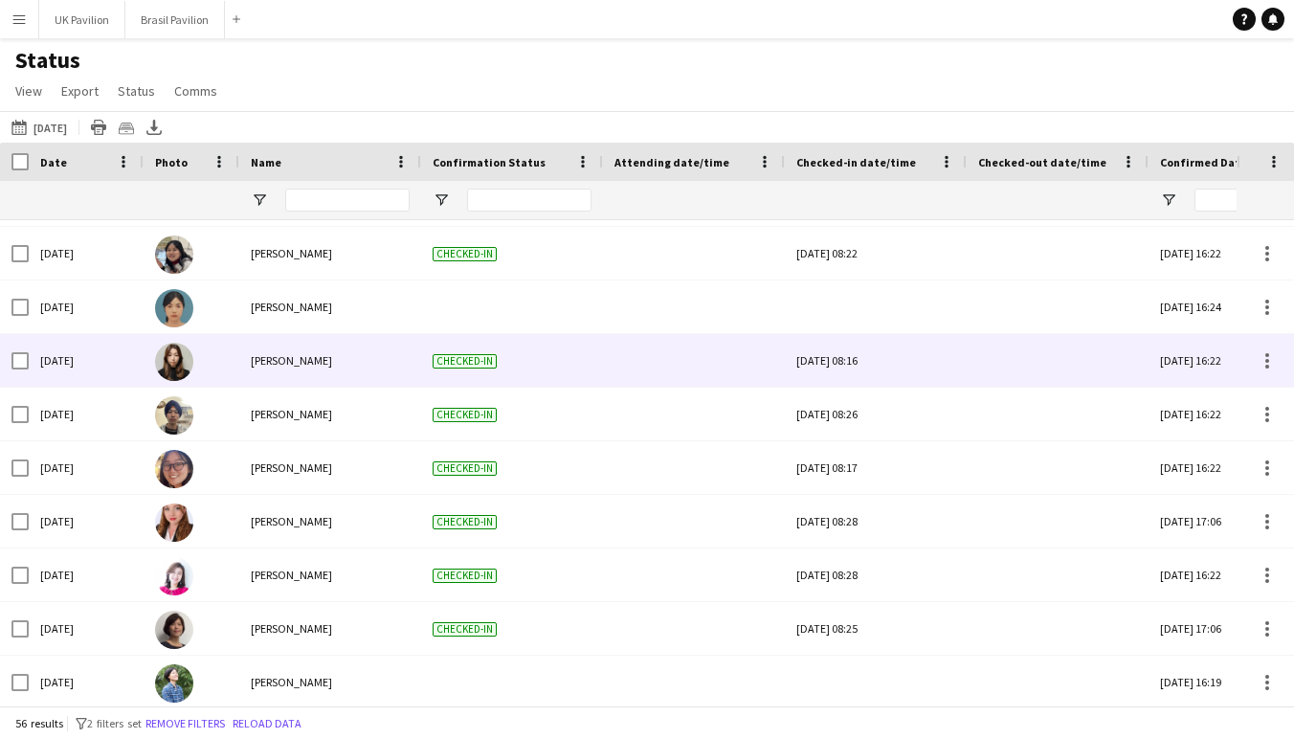
scroll to position [1068, 0]
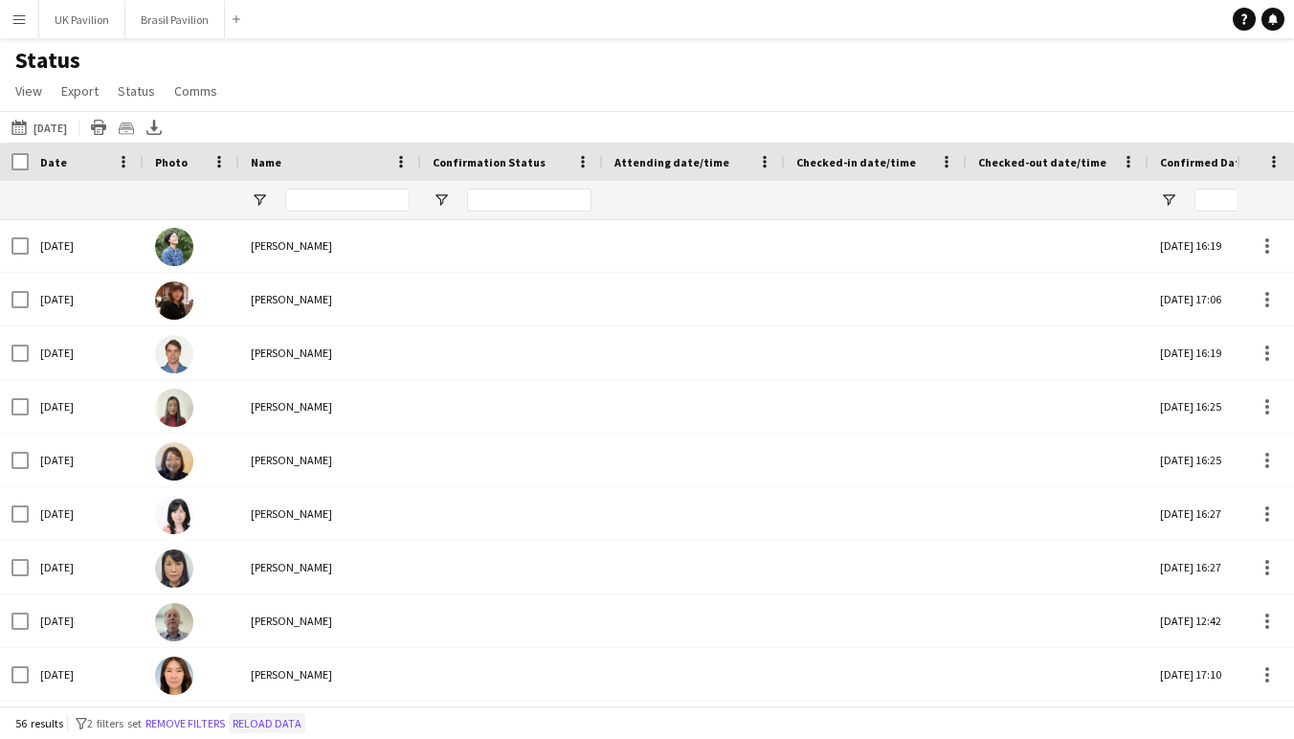
click at [305, 713] on button "Reload data" at bounding box center [267, 723] width 77 height 21
